Goal: Task Accomplishment & Management: Manage account settings

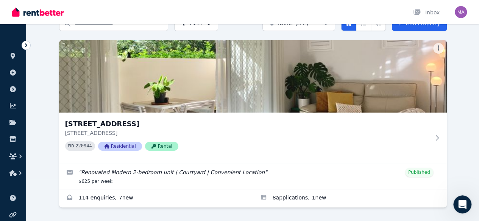
scroll to position [64, 0]
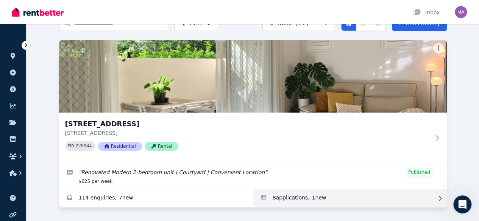
click at [253, 199] on link "Applications for Unit 1 11/13 Calder Road, Rydalmere" at bounding box center [350, 199] width 194 height 18
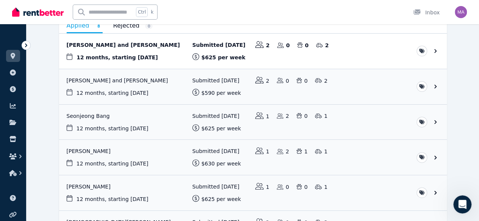
scroll to position [65, 0]
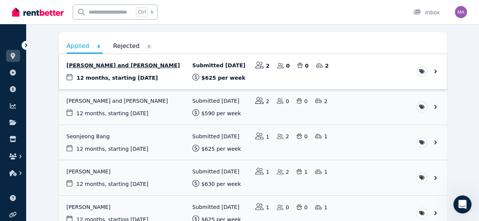
click at [126, 68] on link "View application: Lokitha Sivakumaran and Goutham Chandru" at bounding box center [253, 71] width 388 height 35
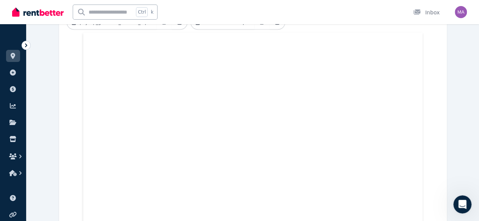
scroll to position [304, 0]
click at [21, 46] on span "ORGANISE" at bounding box center [18, 44] width 24 height 5
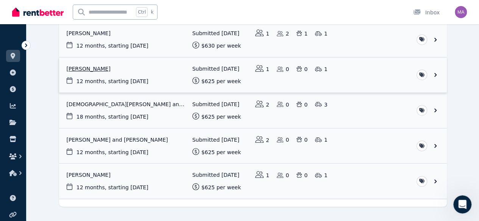
scroll to position [204, 0]
click at [149, 183] on link "View application: Erdal Deniz" at bounding box center [253, 181] width 388 height 35
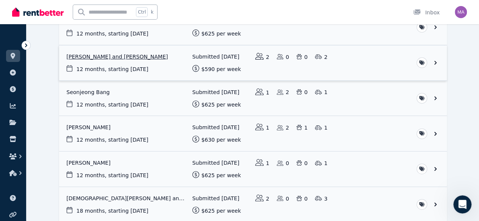
scroll to position [113, 0]
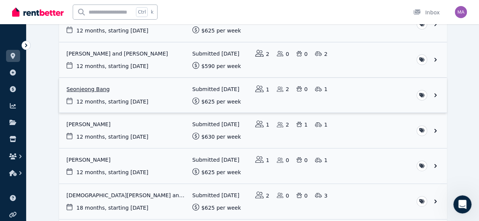
click at [64, 88] on link "View application: Seonjeong Bang" at bounding box center [253, 95] width 388 height 35
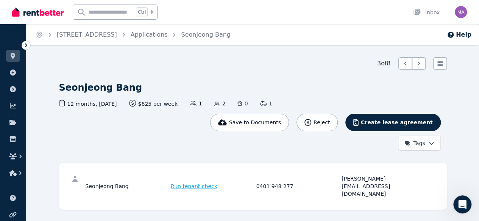
scroll to position [146, 0]
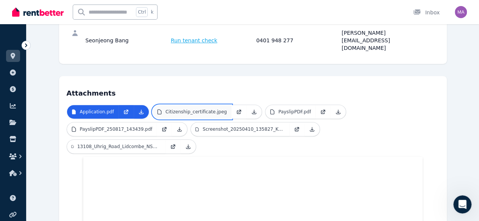
click at [179, 105] on link "Citizenship_certificate.jpeg" at bounding box center [192, 112] width 79 height 14
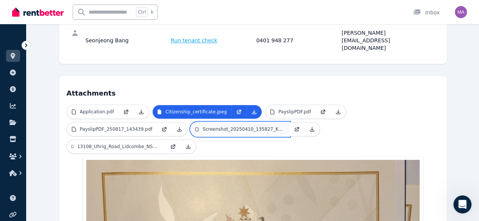
click at [191, 123] on link "Screenshot_20250410_135827_KakaoTalk.jpg" at bounding box center [240, 130] width 98 height 14
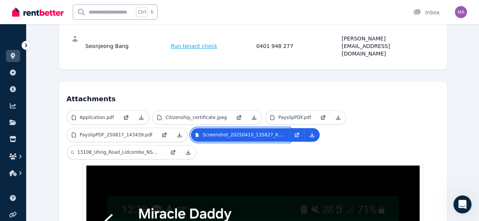
scroll to position [136, 0]
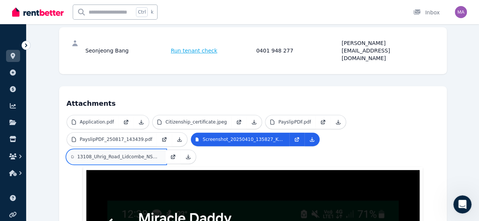
click at [161, 154] on p "13108_Uhrig_Road_Lidcombe_NSW_2141_250817_143654.pdf" at bounding box center [119, 157] width 84 height 6
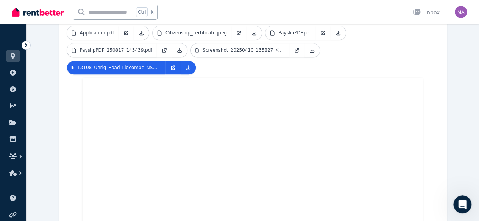
scroll to position [0, 0]
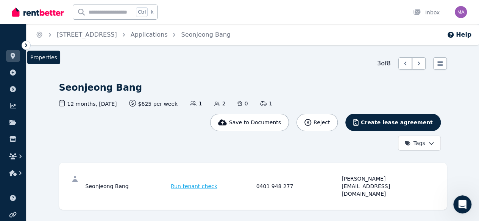
click at [14, 52] on link at bounding box center [13, 56] width 14 height 12
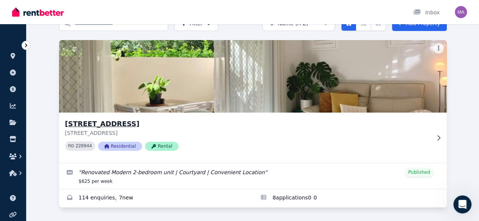
scroll to position [57, 0]
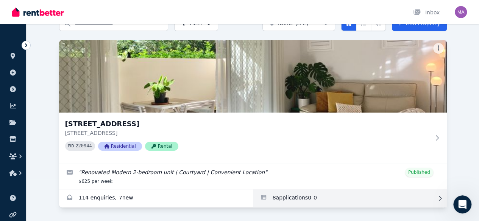
click at [253, 196] on link "Applications for Unit 1 11/13 Calder Road, Rydalmere" at bounding box center [350, 199] width 194 height 18
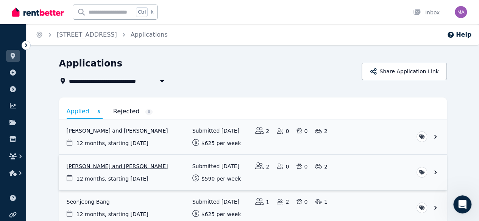
scroll to position [33, 0]
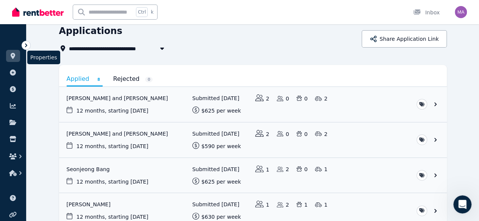
click at [17, 58] on link at bounding box center [13, 56] width 14 height 12
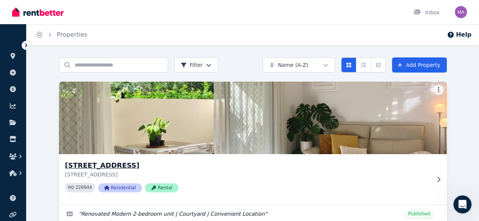
scroll to position [64, 0]
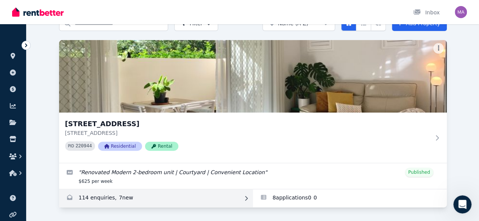
click at [69, 195] on link "Enquiries for Unit 1 11/13 Calder Road, Rydalmere" at bounding box center [156, 199] width 194 height 18
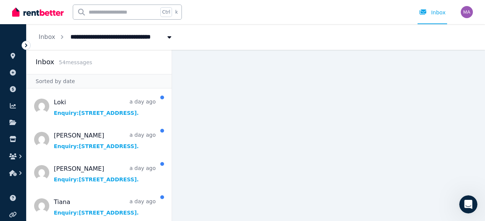
scroll to position [101, 0]
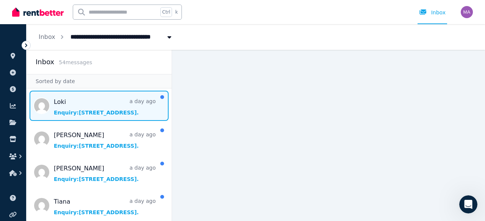
click at [90, 104] on span "Message list" at bounding box center [99, 106] width 145 height 30
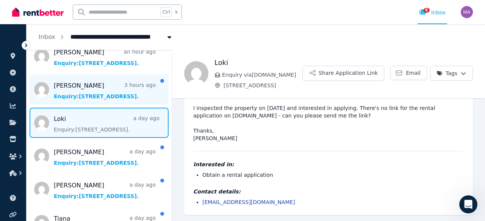
scroll to position [83, 0]
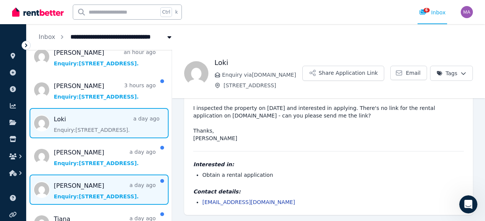
click at [96, 193] on span "Message list" at bounding box center [99, 190] width 145 height 30
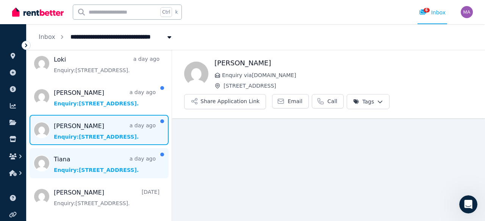
scroll to position [9, 0]
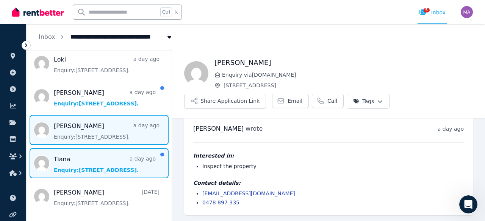
click at [111, 168] on span "Message list" at bounding box center [99, 163] width 145 height 30
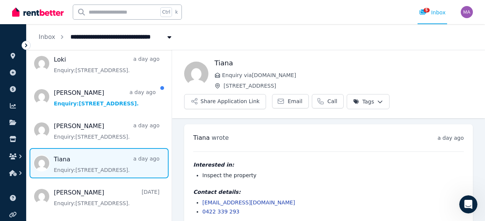
scroll to position [9, 0]
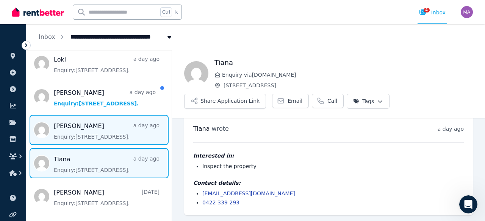
click at [81, 129] on span "Message list" at bounding box center [99, 130] width 145 height 30
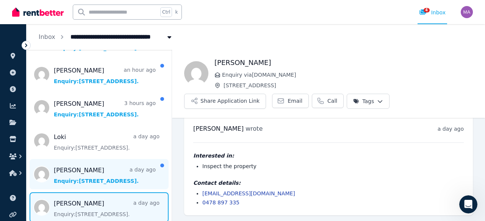
scroll to position [65, 0]
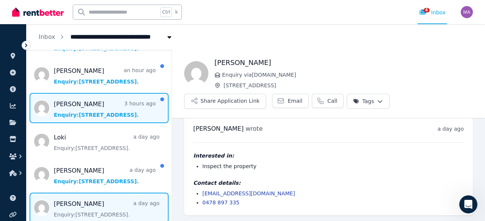
click at [81, 106] on span "Message list" at bounding box center [99, 108] width 145 height 30
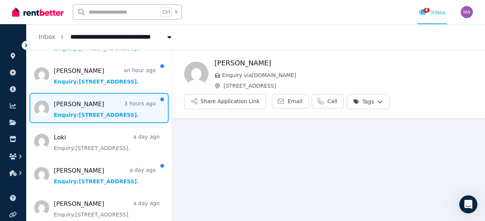
scroll to position [9, 0]
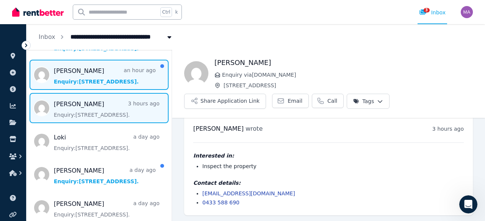
click at [105, 78] on span "Message list" at bounding box center [99, 75] width 145 height 30
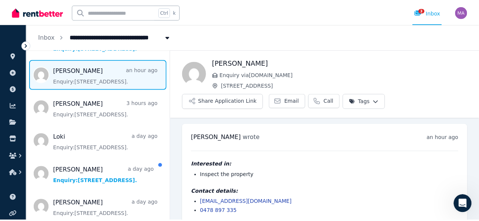
scroll to position [9, 0]
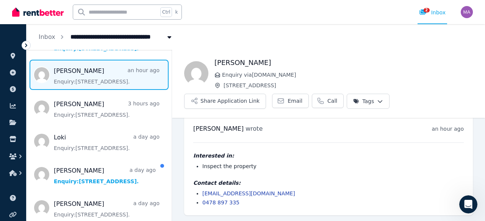
click at [99, 35] on span "[STREET_ADDRESS]" at bounding box center [104, 36] width 76 height 12
type input "**********"
click at [54, 39] on ol "**********" at bounding box center [106, 37] width 159 height 26
click at [17, 59] on link at bounding box center [13, 56] width 14 height 12
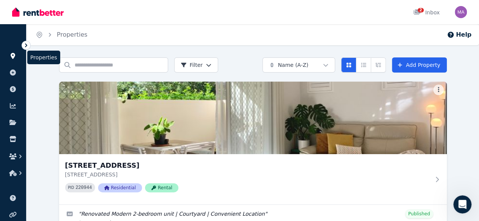
click at [17, 59] on link at bounding box center [13, 56] width 14 height 12
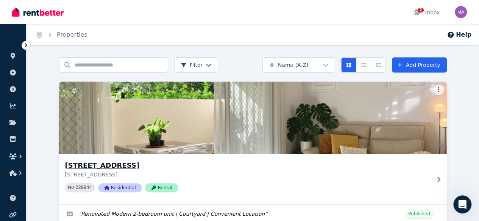
click at [435, 180] on icon at bounding box center [439, 180] width 8 height 6
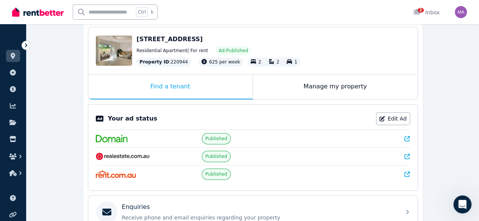
scroll to position [76, 0]
click at [394, 117] on link "Edit Ad" at bounding box center [393, 118] width 34 height 13
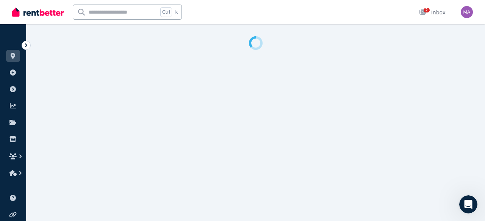
select select "**********"
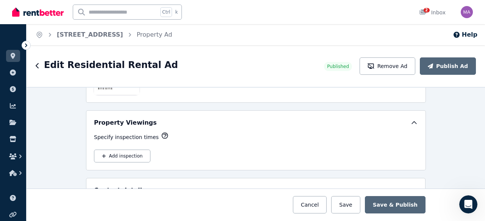
scroll to position [1197, 0]
click at [115, 150] on button "Add inspection" at bounding box center [122, 156] width 56 height 13
select select "**"
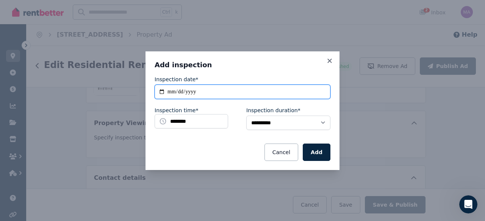
click at [241, 96] on input "**********" at bounding box center [242, 92] width 176 height 14
click at [200, 91] on input "**********" at bounding box center [242, 92] width 176 height 14
click at [158, 91] on input "**********" at bounding box center [242, 92] width 176 height 14
click at [160, 91] on input "**********" at bounding box center [242, 92] width 176 height 14
type input "**********"
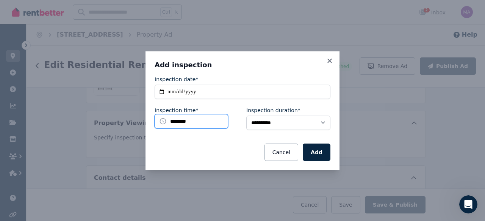
click at [179, 122] on input "********" at bounding box center [190, 121] width 73 height 14
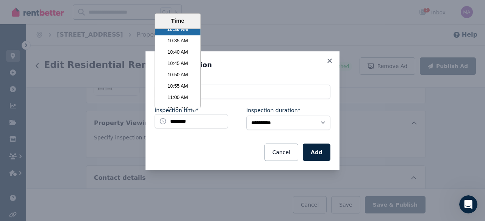
scroll to position [1442, 0]
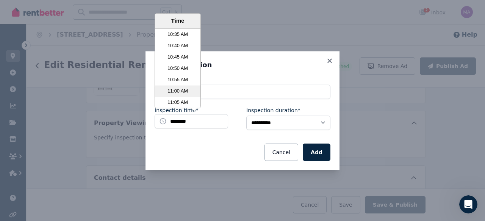
click at [180, 90] on li "11:00 AM" at bounding box center [177, 91] width 45 height 11
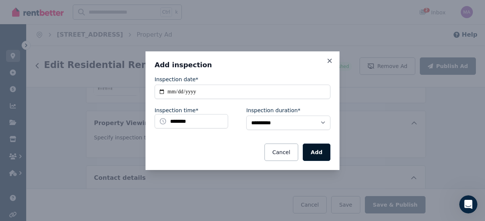
click at [319, 156] on button "Add" at bounding box center [316, 152] width 28 height 17
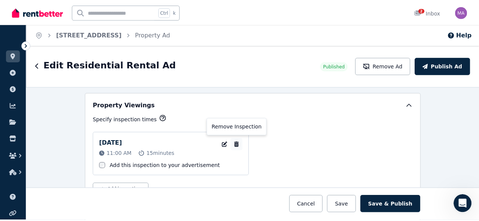
scroll to position [1224, 0]
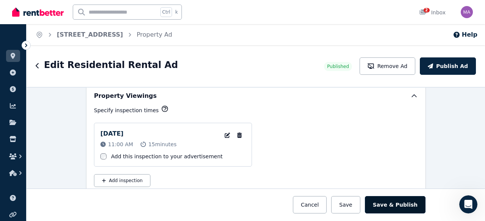
click at [401, 206] on button "Save & Publish" at bounding box center [395, 204] width 61 height 17
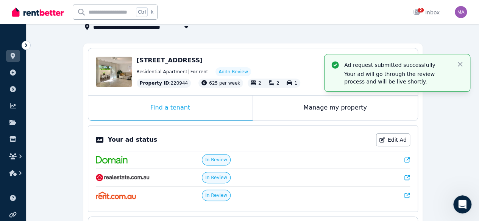
scroll to position [54, 0]
click at [416, 13] on icon at bounding box center [416, 11] width 7 height 5
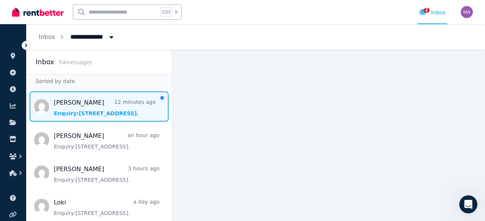
click at [90, 103] on span "Message list" at bounding box center [99, 107] width 145 height 30
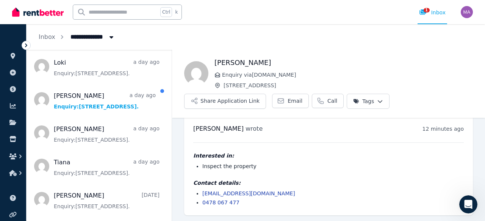
scroll to position [144, 0]
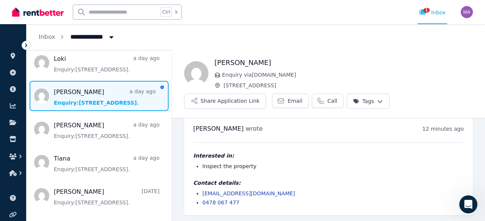
click at [108, 100] on span "Message list" at bounding box center [99, 96] width 145 height 30
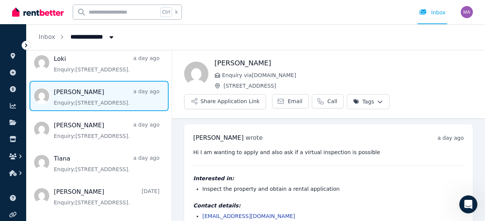
scroll to position [23, 0]
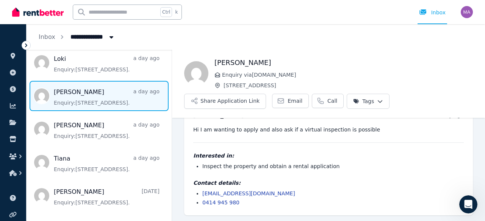
click at [209, 168] on li "Inspect the property and obtain a rental application" at bounding box center [332, 167] width 261 height 8
drag, startPoint x: 277, startPoint y: 191, endPoint x: 288, endPoint y: 184, distance: 13.0
click at [288, 184] on div "Contact details: [EMAIL_ADDRESS][DOMAIN_NAME] 0414 945 980" at bounding box center [328, 192] width 270 height 27
click at [337, 173] on div "Hi I am wanting to apply and also ask if a virtual inspection is possible Inter…" at bounding box center [328, 166] width 270 height 81
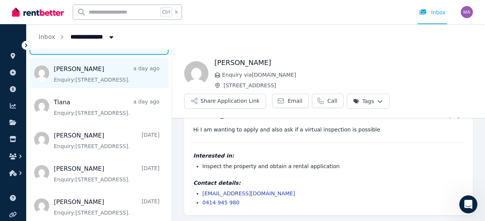
scroll to position [204, 0]
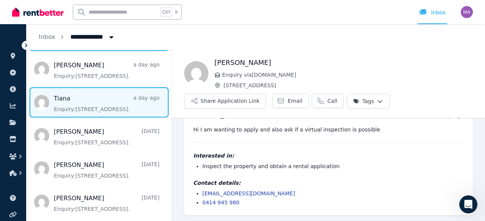
click at [90, 112] on span "Message list" at bounding box center [99, 102] width 145 height 30
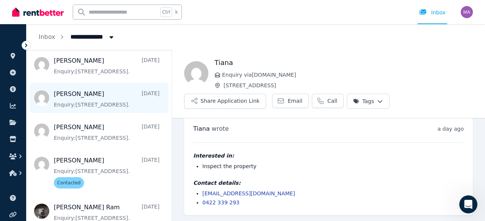
scroll to position [275, 0]
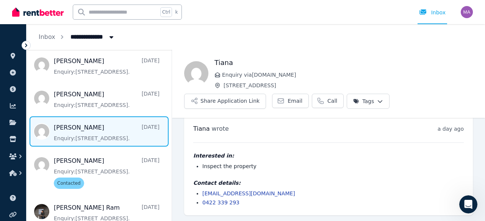
click at [108, 137] on span "Message list" at bounding box center [99, 132] width 145 height 30
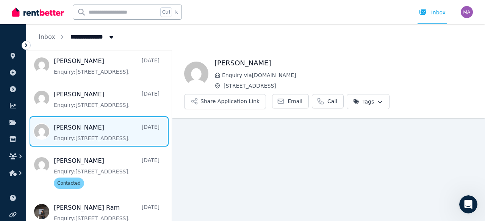
scroll to position [9, 0]
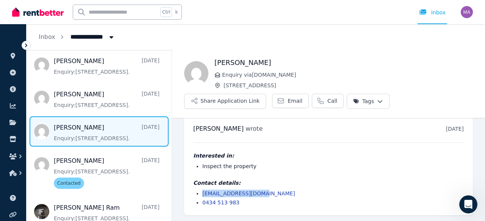
drag, startPoint x: 259, startPoint y: 196, endPoint x: 202, endPoint y: 194, distance: 57.2
click at [202, 194] on li "[EMAIL_ADDRESS][DOMAIN_NAME]" at bounding box center [332, 194] width 261 height 8
copy link "[EMAIL_ADDRESS][DOMAIN_NAME]"
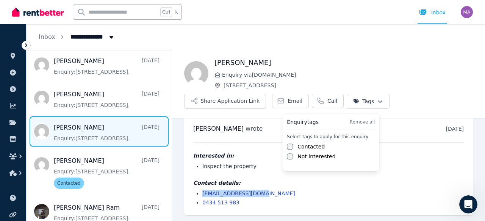
click at [361, 105] on html "**********" at bounding box center [242, 110] width 485 height 221
click at [313, 145] on label "Contacted" at bounding box center [310, 147] width 27 height 8
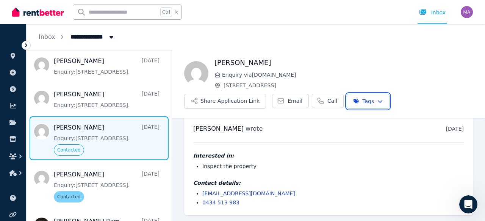
click at [123, 113] on html "**********" at bounding box center [242, 110] width 485 height 221
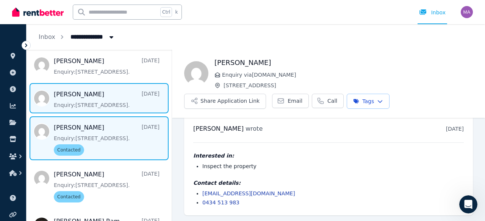
click at [129, 107] on span "Message list" at bounding box center [99, 98] width 145 height 30
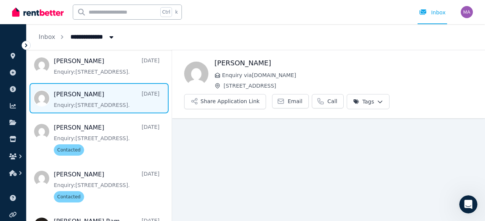
click at [352, 105] on html "**********" at bounding box center [242, 110] width 485 height 221
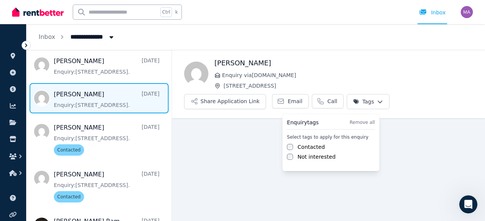
click at [306, 147] on label "Contacted" at bounding box center [310, 147] width 27 height 8
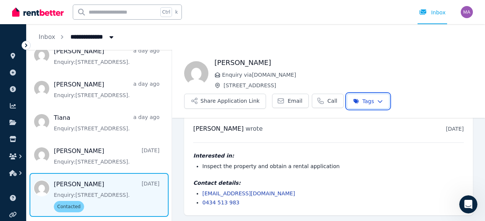
scroll to position [156, 0]
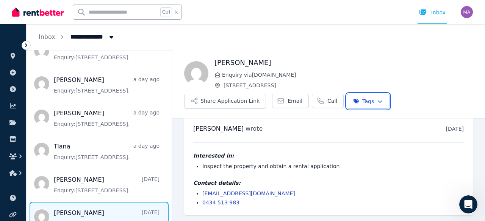
drag, startPoint x: 170, startPoint y: 83, endPoint x: 171, endPoint y: 74, distance: 9.2
click at [171, 74] on html "**********" at bounding box center [242, 110] width 485 height 221
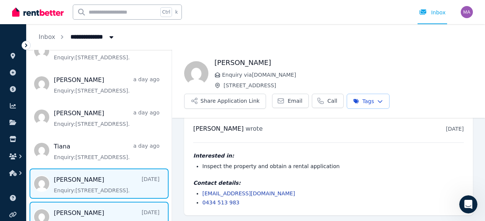
click at [76, 182] on span "Message list" at bounding box center [99, 184] width 145 height 30
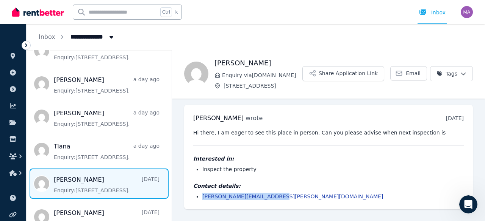
drag, startPoint x: 269, startPoint y: 198, endPoint x: 200, endPoint y: 197, distance: 68.9
click at [200, 197] on ul "[PERSON_NAME][EMAIL_ADDRESS][PERSON_NAME][DOMAIN_NAME]" at bounding box center [328, 197] width 270 height 8
copy link "[PERSON_NAME][EMAIL_ADDRESS][PERSON_NAME][DOMAIN_NAME]"
click at [460, 73] on html "**********" at bounding box center [242, 110] width 485 height 221
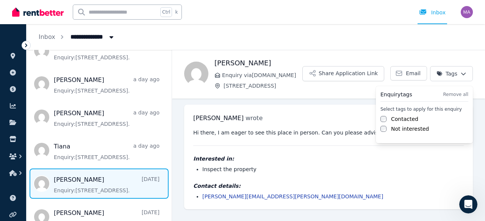
click at [404, 122] on label "Contacted" at bounding box center [404, 119] width 27 height 8
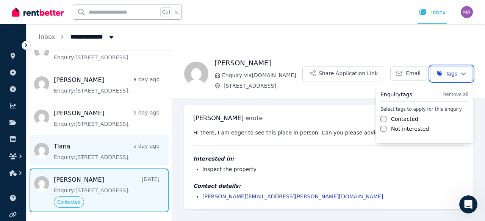
click at [78, 151] on html "**********" at bounding box center [242, 110] width 485 height 221
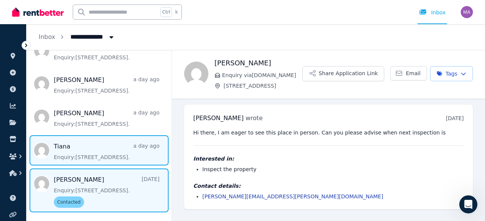
click at [78, 151] on span "Message list" at bounding box center [99, 151] width 145 height 30
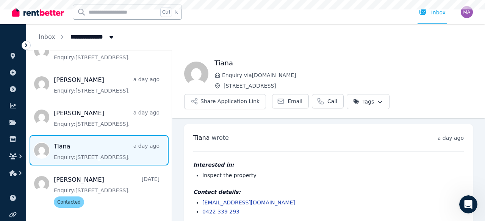
scroll to position [9, 0]
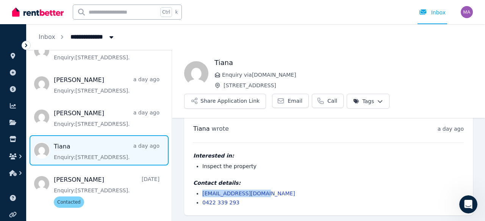
drag, startPoint x: 262, startPoint y: 194, endPoint x: 203, endPoint y: 193, distance: 59.4
click at [203, 193] on li "[EMAIL_ADDRESS][DOMAIN_NAME]" at bounding box center [332, 194] width 261 height 8
copy link "[EMAIL_ADDRESS][DOMAIN_NAME]"
click at [365, 99] on html "**********" at bounding box center [242, 110] width 485 height 221
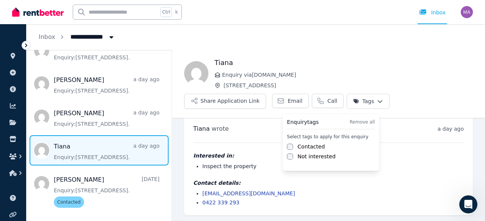
click at [303, 147] on label "Contacted" at bounding box center [310, 147] width 27 height 8
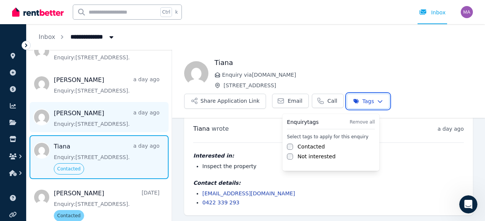
click at [107, 122] on html "**********" at bounding box center [242, 110] width 485 height 221
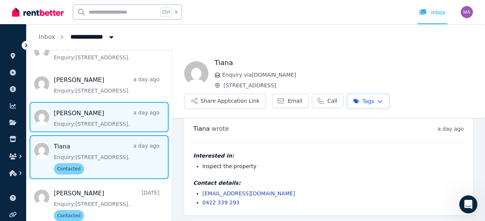
click at [107, 122] on span "Message list" at bounding box center [99, 117] width 145 height 30
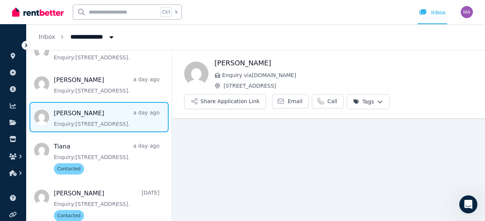
click at [104, 113] on span "Message list" at bounding box center [99, 117] width 145 height 30
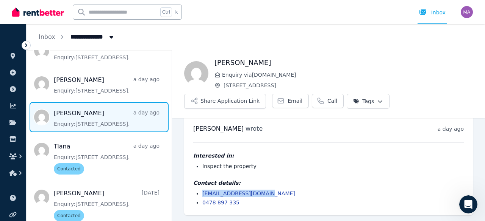
drag, startPoint x: 262, startPoint y: 195, endPoint x: 201, endPoint y: 192, distance: 61.8
click at [201, 192] on ul "[EMAIL_ADDRESS][DOMAIN_NAME] 0478 897 335" at bounding box center [328, 198] width 270 height 17
copy link "[EMAIL_ADDRESS][DOMAIN_NAME]"
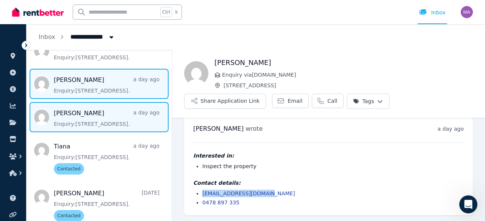
click at [101, 76] on span "Message list" at bounding box center [99, 84] width 145 height 30
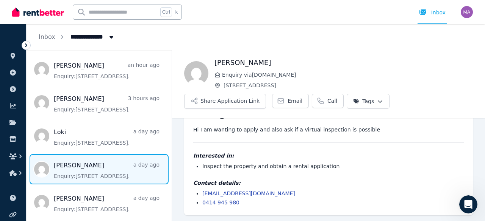
scroll to position [70, 0]
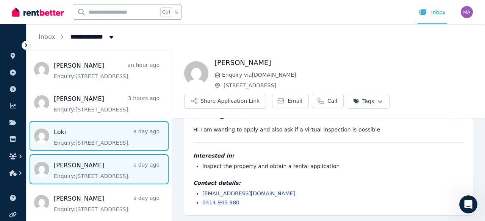
click at [86, 133] on span "Message list" at bounding box center [99, 136] width 145 height 30
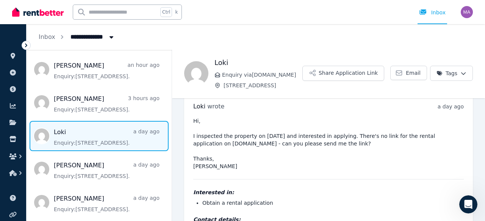
scroll to position [8, 0]
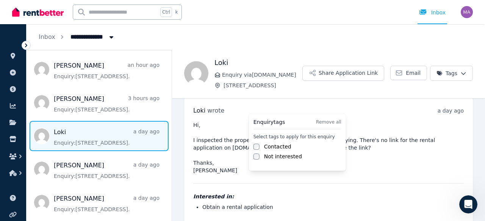
click at [339, 101] on html "**********" at bounding box center [242, 110] width 485 height 221
click at [270, 146] on label "Contacted" at bounding box center [277, 147] width 27 height 8
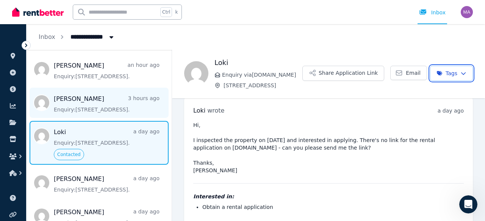
click at [84, 108] on html "**********" at bounding box center [242, 110] width 485 height 221
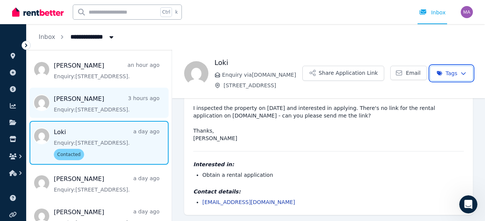
scroll to position [59, 0]
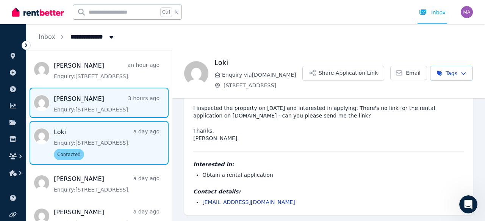
click at [84, 108] on span "Message list" at bounding box center [99, 103] width 145 height 30
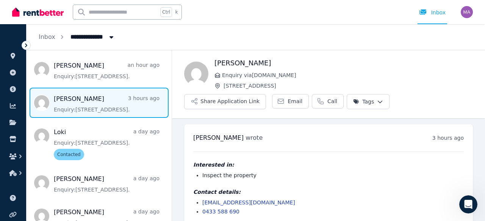
scroll to position [9, 0]
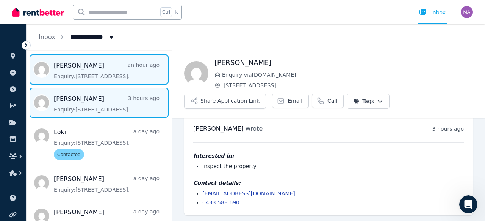
click at [119, 71] on span "Message list" at bounding box center [99, 70] width 145 height 30
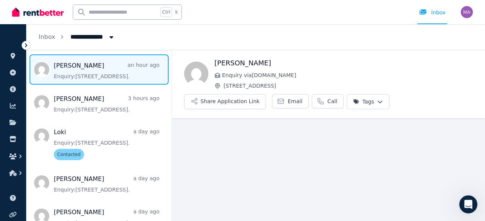
scroll to position [9, 0]
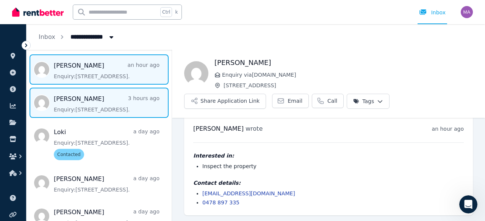
click at [86, 97] on span "Message list" at bounding box center [99, 103] width 145 height 30
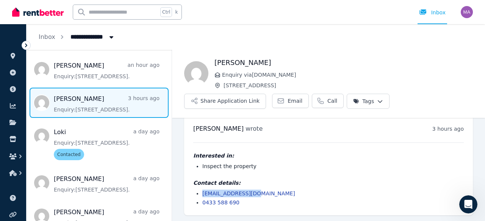
drag, startPoint x: 255, startPoint y: 194, endPoint x: 201, endPoint y: 193, distance: 53.8
click at [201, 193] on ul "[EMAIL_ADDRESS][DOMAIN_NAME] 0433 588 690" at bounding box center [328, 198] width 270 height 17
copy link "[EMAIL_ADDRESS][DOMAIN_NAME]"
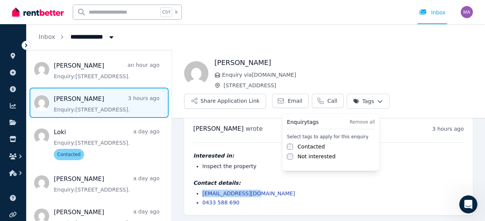
click at [365, 98] on html "**********" at bounding box center [242, 110] width 485 height 221
click at [310, 147] on label "Contacted" at bounding box center [310, 147] width 27 height 8
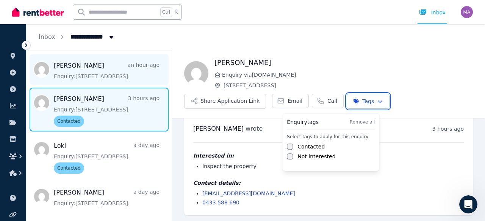
click at [70, 67] on html "**********" at bounding box center [242, 110] width 485 height 221
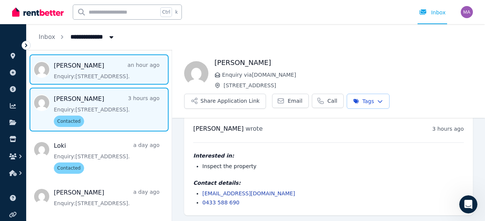
click at [70, 67] on span "Message list" at bounding box center [99, 70] width 145 height 30
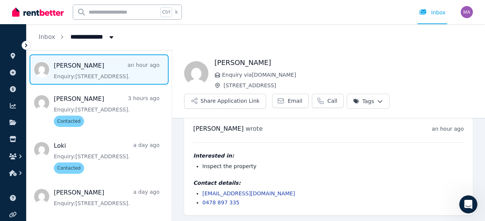
click at [80, 65] on span "Message list" at bounding box center [99, 70] width 145 height 30
click at [101, 65] on span "Message list" at bounding box center [99, 70] width 145 height 30
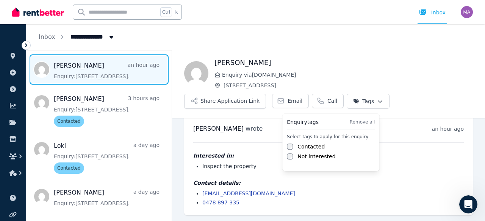
click at [351, 102] on html "**********" at bounding box center [242, 110] width 485 height 221
click at [304, 148] on label "Contacted" at bounding box center [310, 147] width 27 height 8
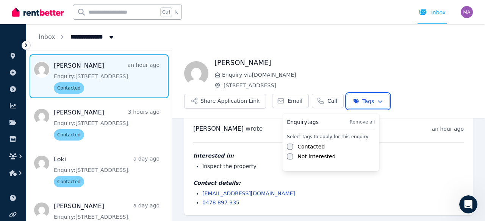
scroll to position [220, 0]
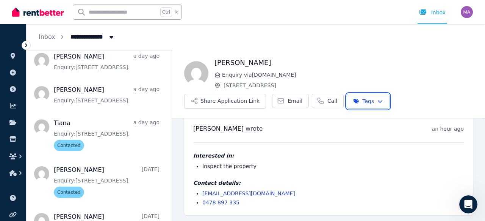
click at [167, 138] on html "**********" at bounding box center [242, 110] width 485 height 221
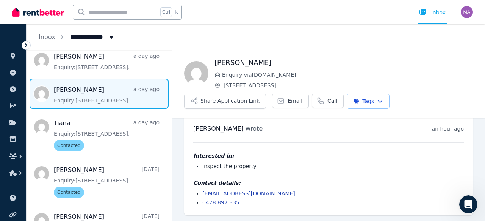
click at [128, 91] on span "Message list" at bounding box center [99, 94] width 145 height 30
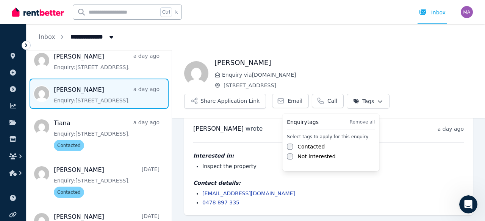
click at [361, 105] on html "**********" at bounding box center [242, 110] width 485 height 221
click at [310, 147] on label "Contacted" at bounding box center [310, 147] width 27 height 8
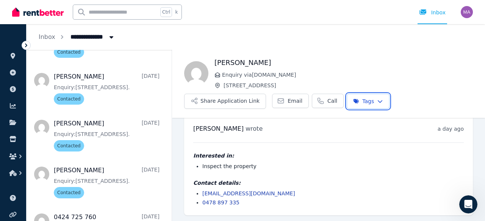
scroll to position [718, 0]
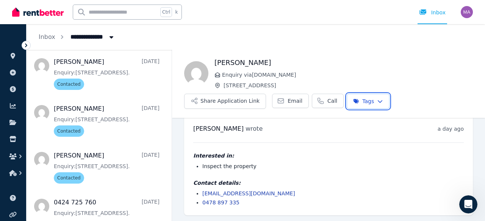
drag, startPoint x: 169, startPoint y: 78, endPoint x: 166, endPoint y: 112, distance: 34.6
click at [166, 112] on html "**********" at bounding box center [242, 110] width 485 height 221
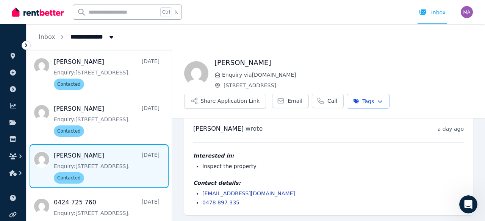
click at [115, 162] on span "Message list" at bounding box center [99, 167] width 145 height 44
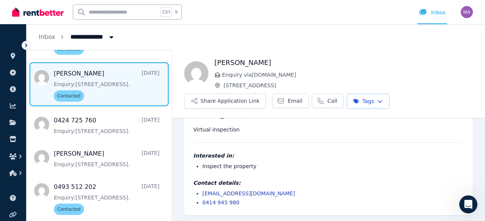
scroll to position [818, 0]
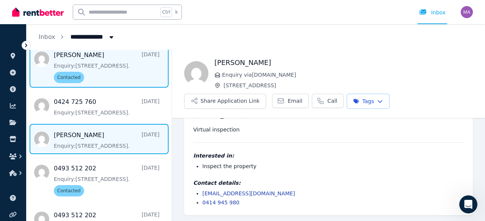
click at [79, 145] on span "Message list" at bounding box center [99, 139] width 145 height 30
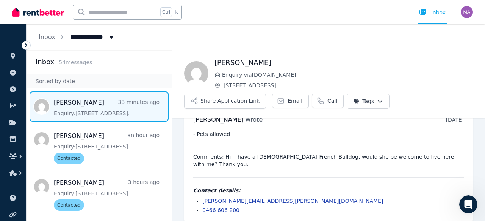
click at [69, 107] on span "Message list" at bounding box center [99, 107] width 145 height 30
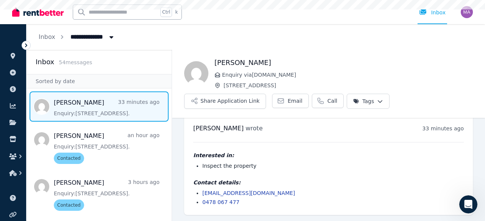
scroll to position [9, 0]
drag, startPoint x: 279, startPoint y: 195, endPoint x: 203, endPoint y: 192, distance: 76.5
click at [203, 192] on li "[EMAIL_ADDRESS][DOMAIN_NAME]" at bounding box center [332, 194] width 261 height 8
copy link "[EMAIL_ADDRESS][DOMAIN_NAME]"
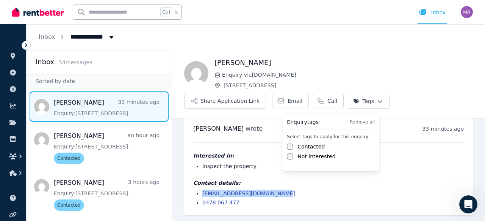
click at [363, 104] on html "**********" at bounding box center [242, 110] width 485 height 221
click at [298, 148] on label "Contacted" at bounding box center [310, 147] width 27 height 8
